Goal: Information Seeking & Learning: Learn about a topic

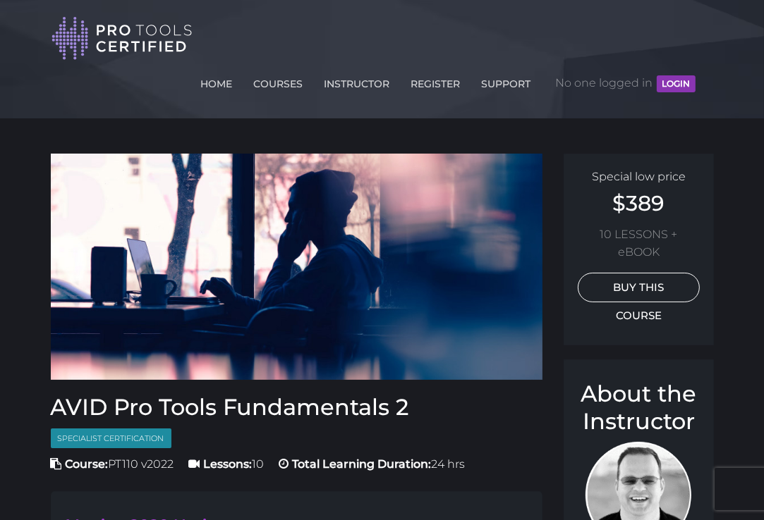
click at [647, 286] on link "BUY THIS COURSE" at bounding box center [638, 288] width 122 height 30
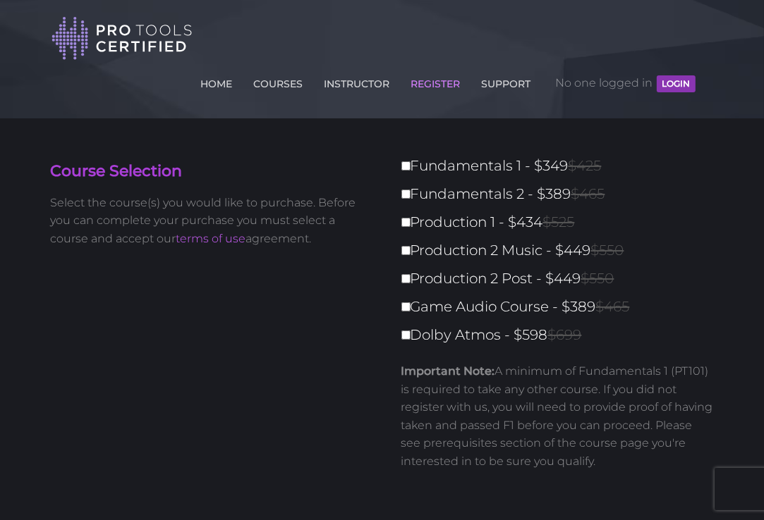
click at [101, 97] on div "HOME COURSES INSTRUCTOR REGISTER SUPPORT No one logged in LOGIN" at bounding box center [378, 57] width 654 height 93
click at [270, 88] on link "COURSES" at bounding box center [278, 81] width 56 height 23
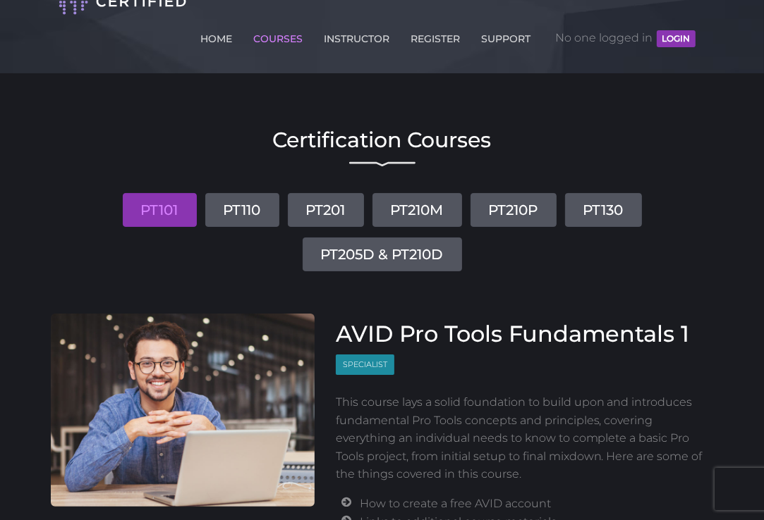
scroll to position [44, 0]
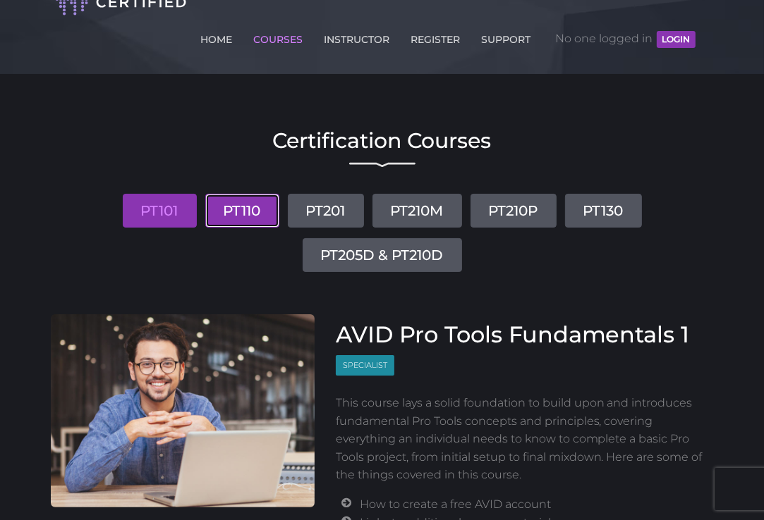
click at [243, 212] on link "PT110" at bounding box center [242, 211] width 74 height 34
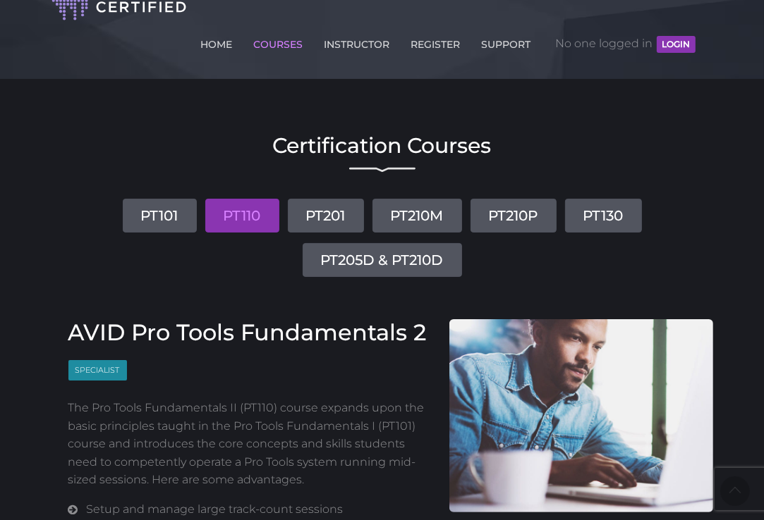
scroll to position [0, 0]
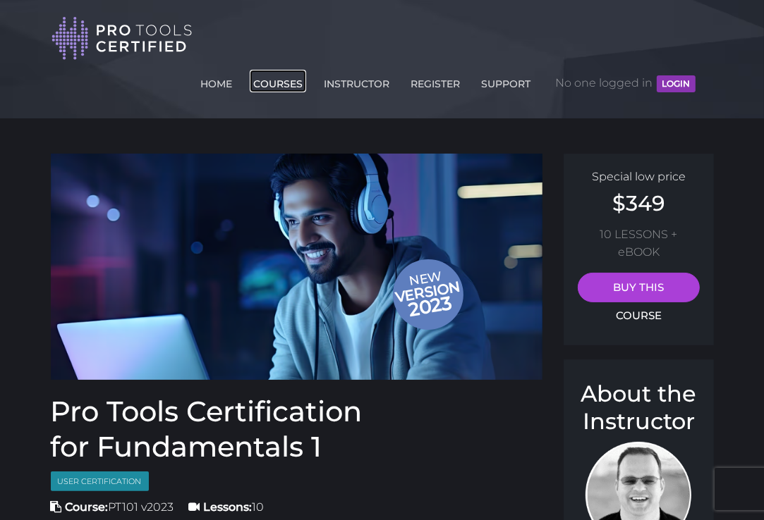
click at [280, 83] on link "COURSES" at bounding box center [278, 81] width 56 height 23
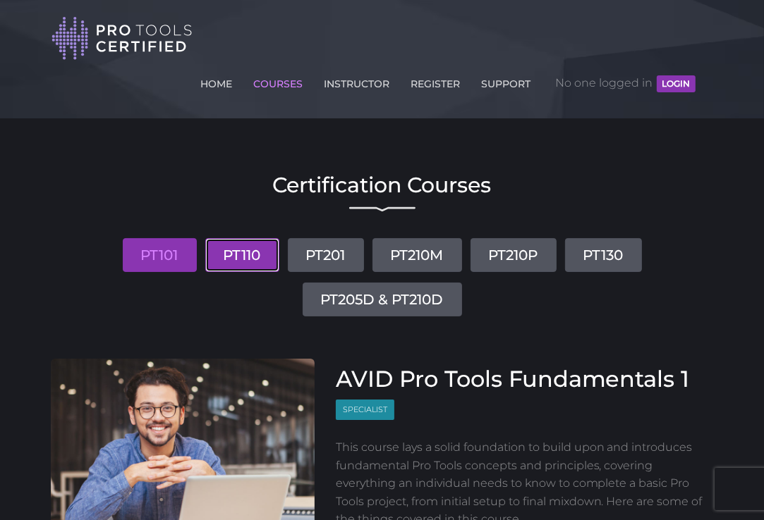
click at [261, 251] on link "PT110" at bounding box center [242, 255] width 74 height 34
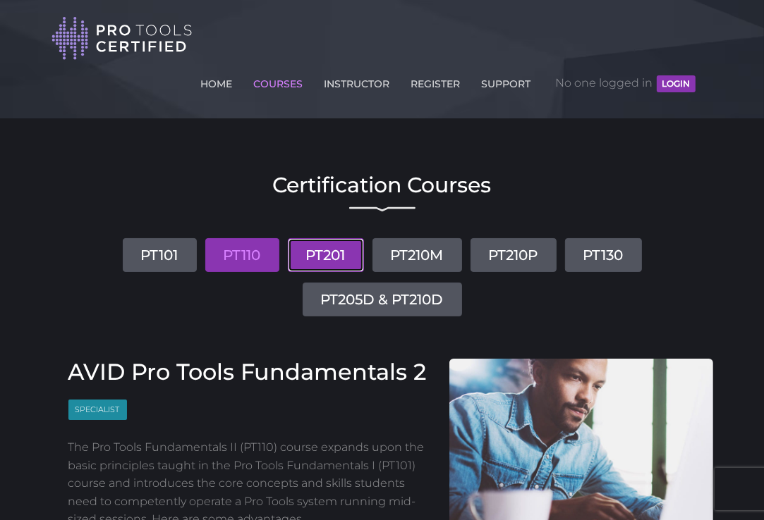
click at [308, 253] on link "PT201" at bounding box center [326, 255] width 76 height 34
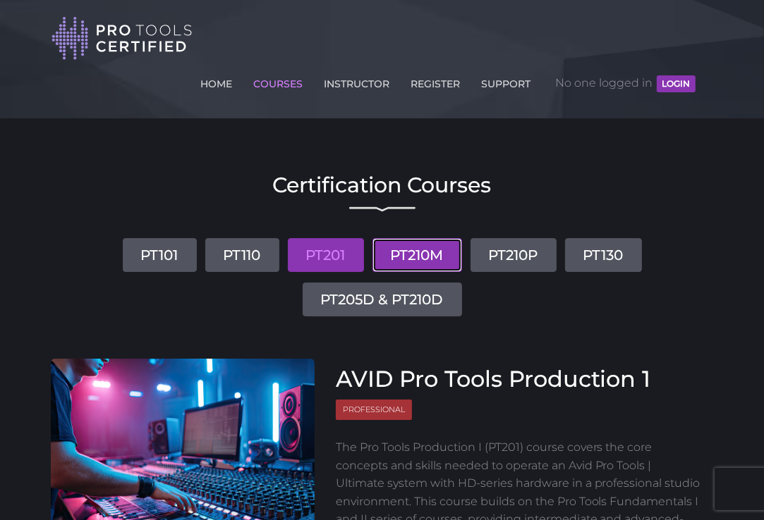
click at [417, 252] on link "PT210M" at bounding box center [417, 255] width 90 height 34
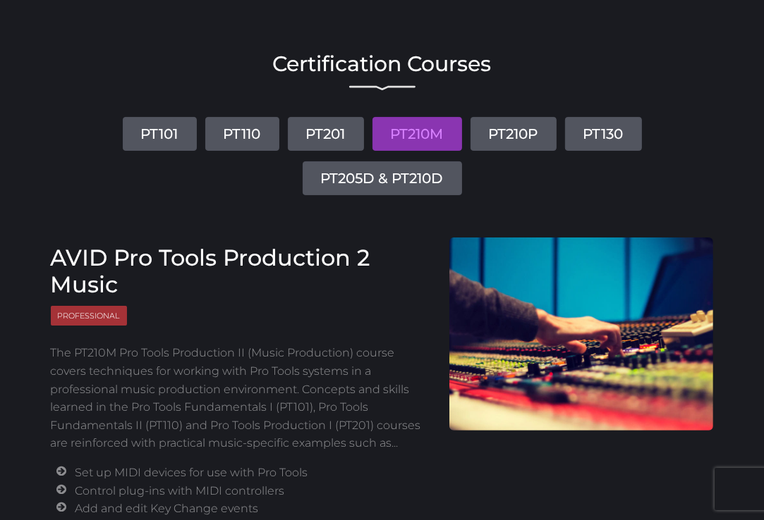
scroll to position [128, 0]
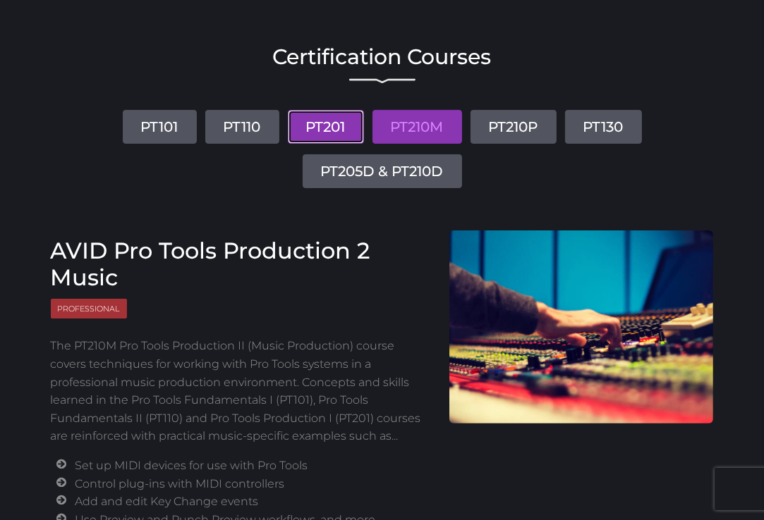
click at [338, 126] on link "PT201" at bounding box center [326, 127] width 76 height 34
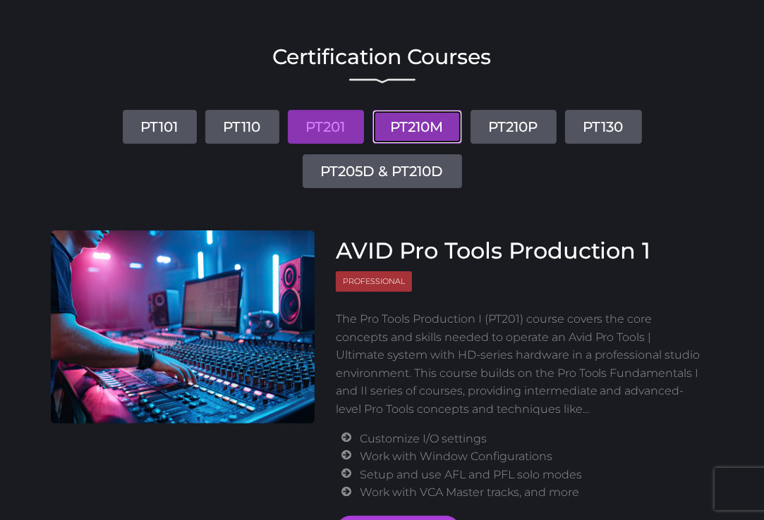
click at [415, 128] on link "PT210M" at bounding box center [417, 127] width 90 height 34
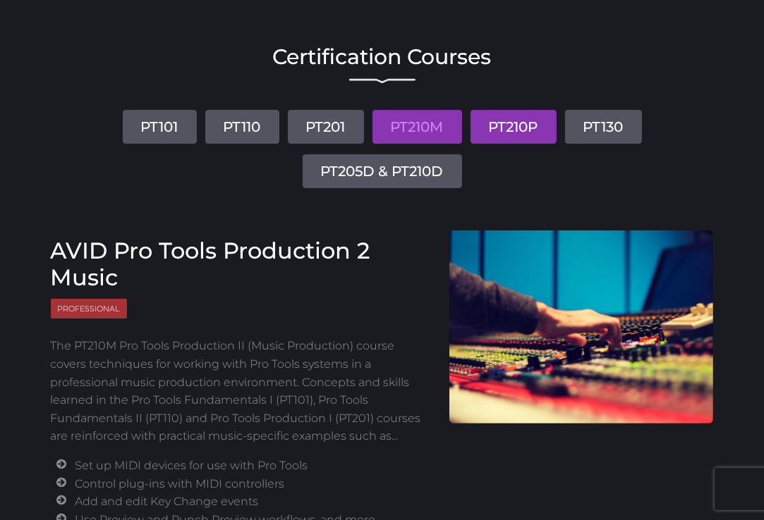
click at [515, 121] on link "PT210P" at bounding box center [513, 127] width 86 height 34
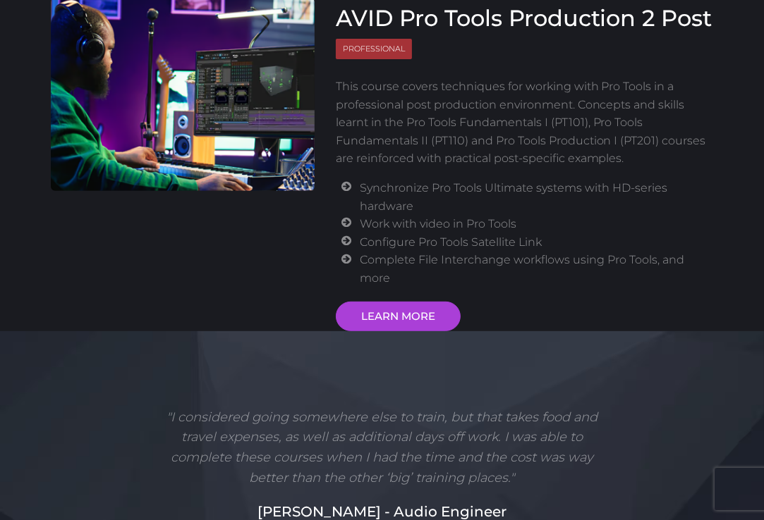
scroll to position [362, 0]
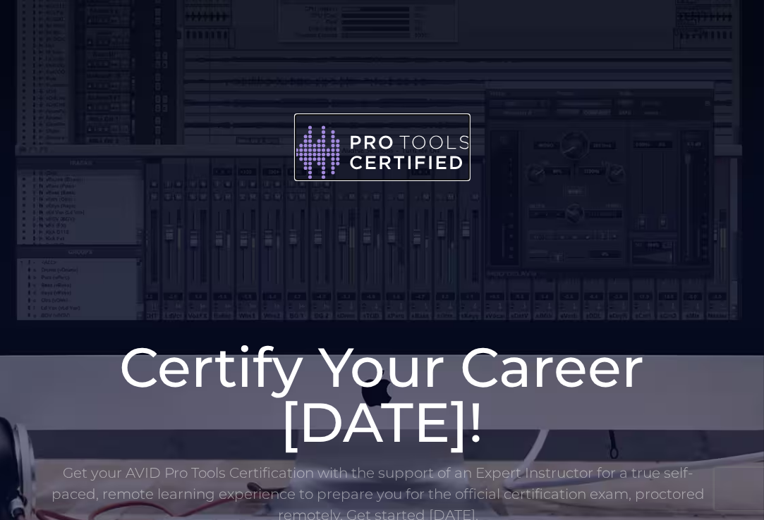
click at [378, 157] on img at bounding box center [382, 152] width 176 height 57
click at [338, 154] on img at bounding box center [382, 152] width 176 height 57
